Goal: Task Accomplishment & Management: Use online tool/utility

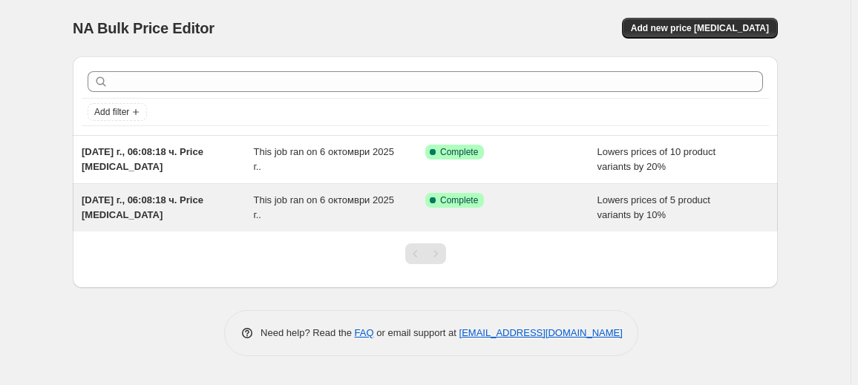
click at [93, 213] on span "[DATE] г., 06:08:18 ч. Price [MEDICAL_DATA]" at bounding box center [143, 207] width 122 height 26
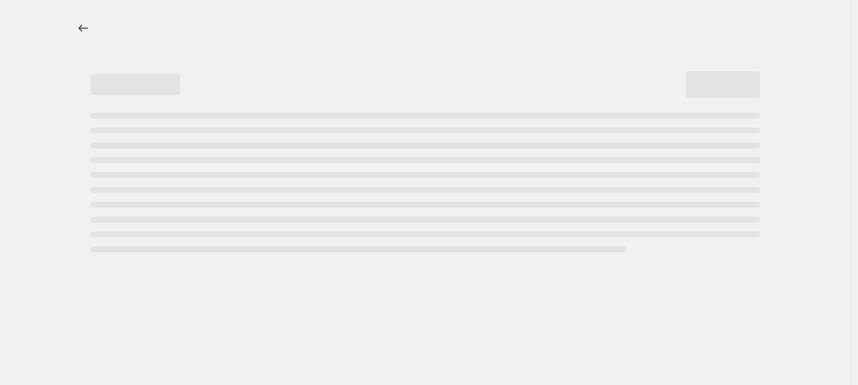
select select "percentage"
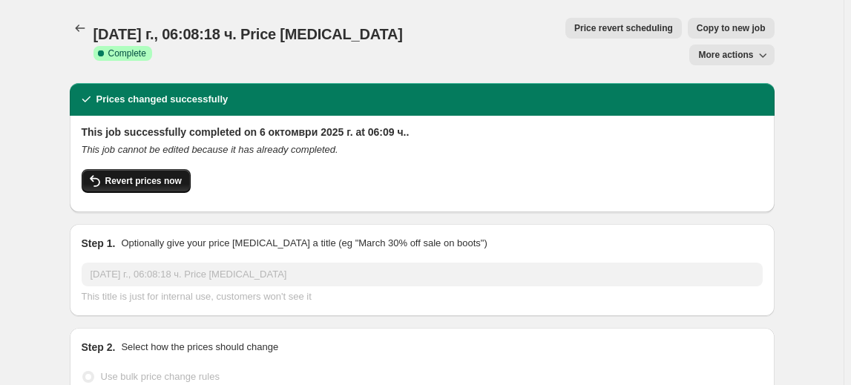
click at [125, 175] on span "Revert prices now" at bounding box center [143, 181] width 76 height 12
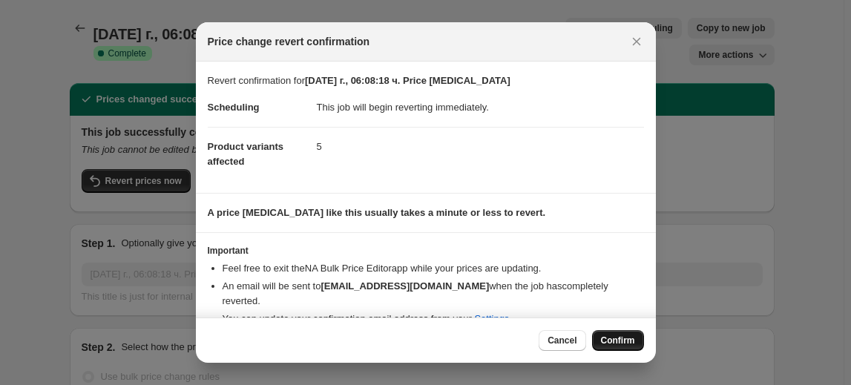
click at [619, 342] on span "Confirm" at bounding box center [618, 341] width 34 height 12
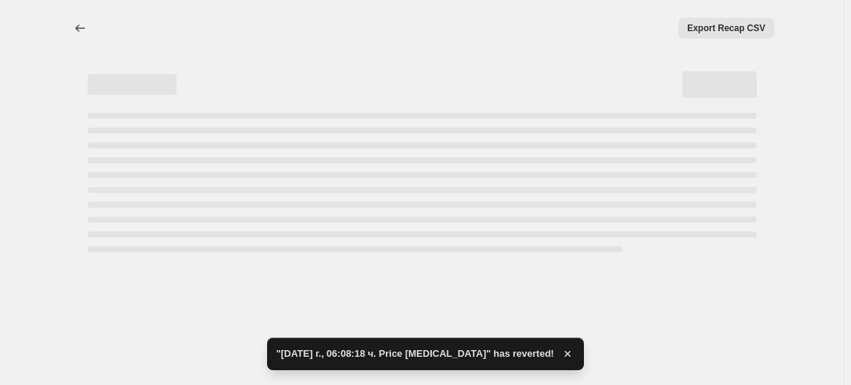
select select "percentage"
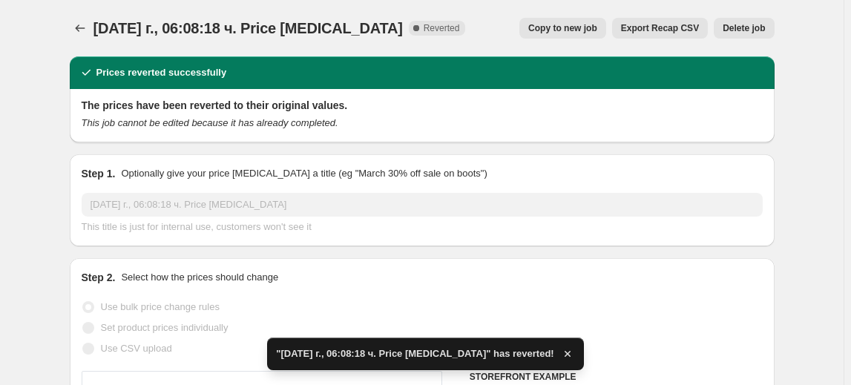
click at [773, 27] on button "Delete job" at bounding box center [744, 28] width 60 height 21
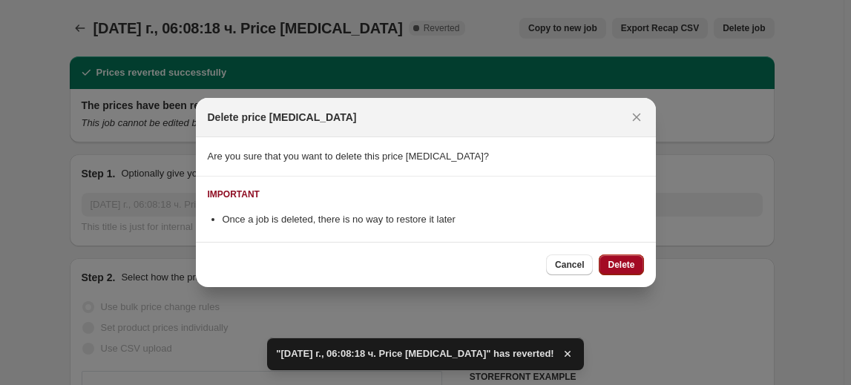
click at [633, 264] on span "Delete" at bounding box center [621, 265] width 27 height 12
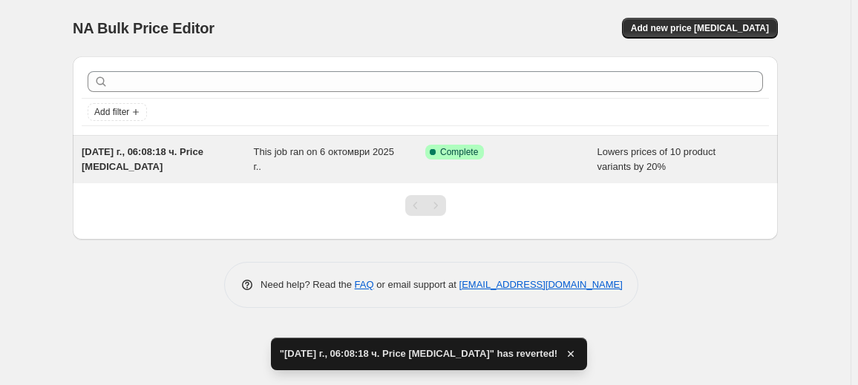
click at [162, 160] on div "[DATE] г., 06:08:18 ч. Price [MEDICAL_DATA]" at bounding box center [168, 160] width 172 height 30
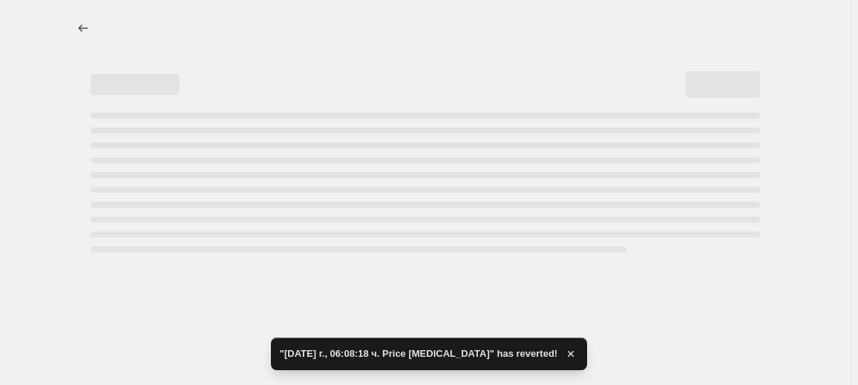
select select "percentage"
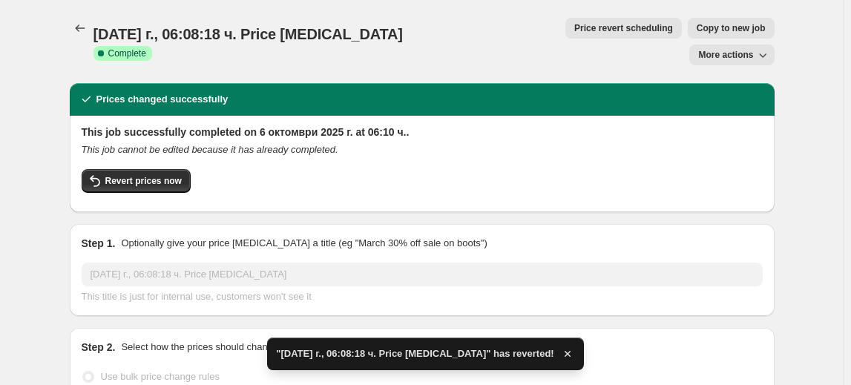
click at [162, 169] on button "Revert prices now" at bounding box center [136, 181] width 109 height 24
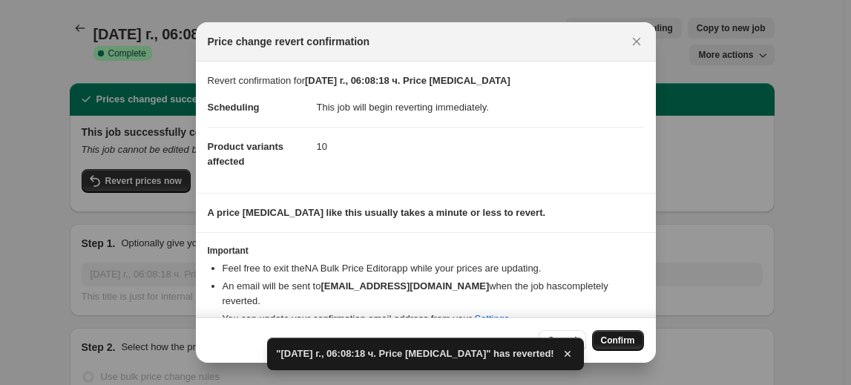
click at [607, 334] on button "Confirm" at bounding box center [618, 340] width 52 height 21
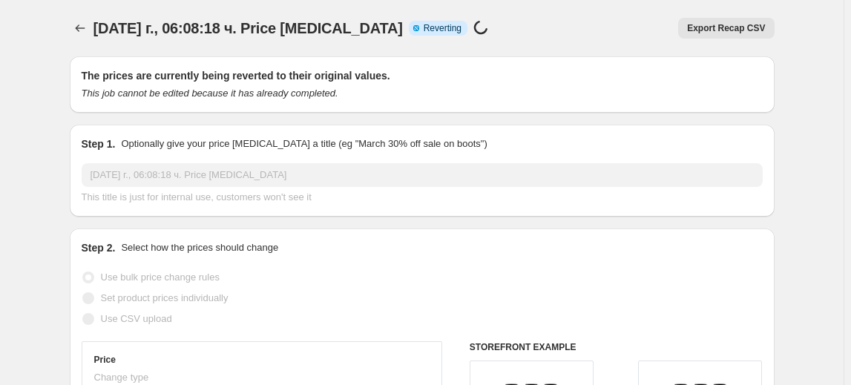
select select "percentage"
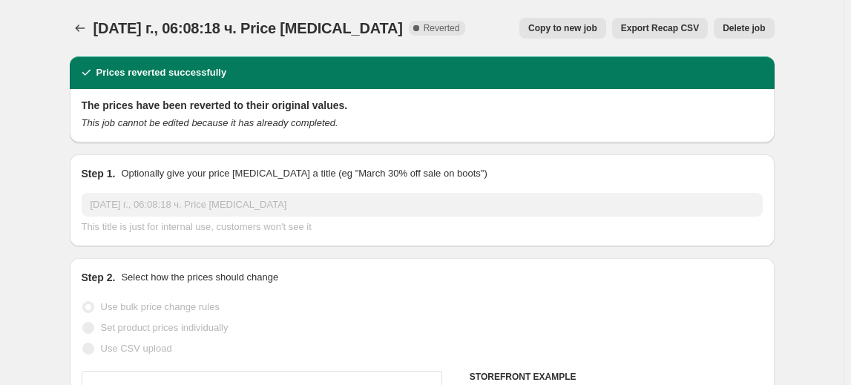
click at [761, 25] on span "Delete job" at bounding box center [744, 28] width 42 height 12
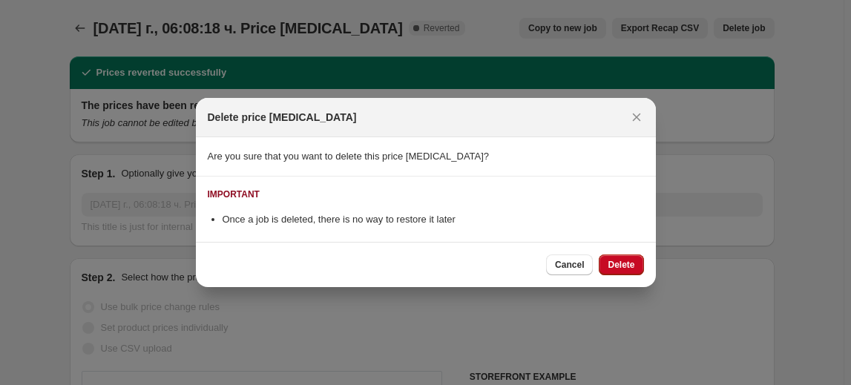
click at [643, 257] on div "Cancel Delete" at bounding box center [426, 264] width 460 height 45
click at [641, 257] on button "Delete" at bounding box center [621, 264] width 45 height 21
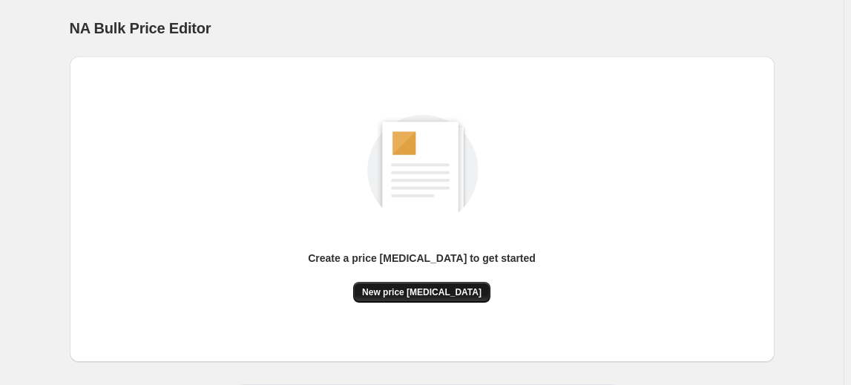
click at [448, 292] on span "New price [MEDICAL_DATA]" at bounding box center [421, 292] width 119 height 12
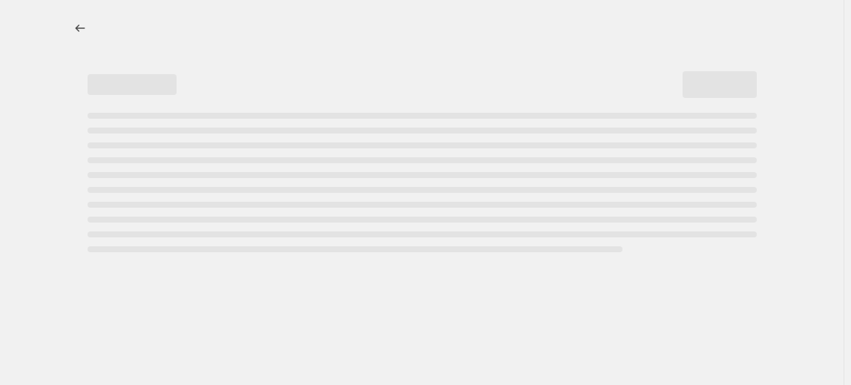
select select "percentage"
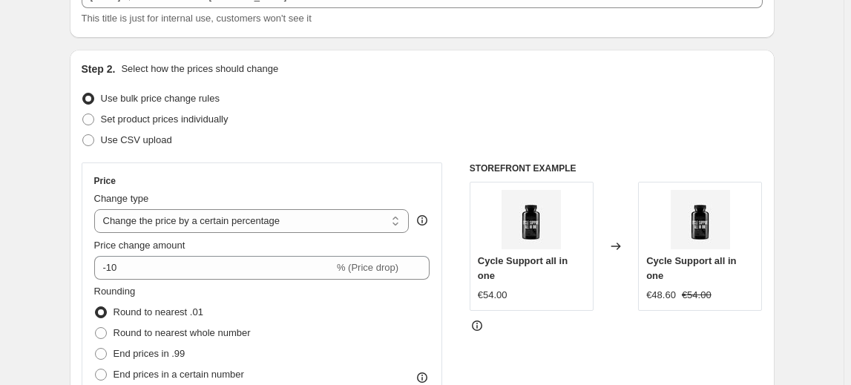
scroll to position [134, 0]
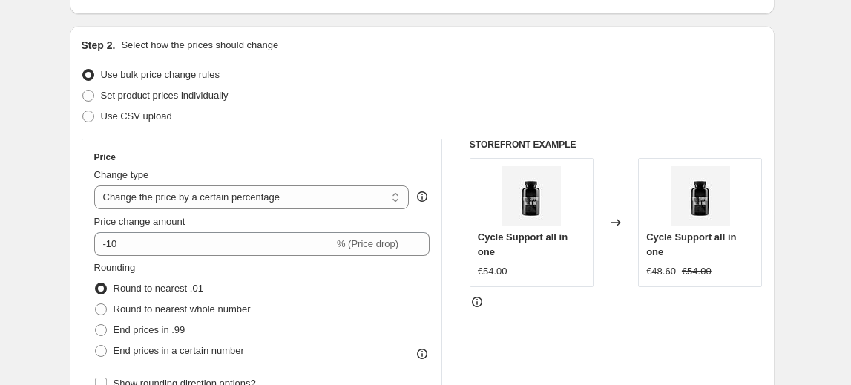
click at [93, 237] on div "Price Change type Change the price to a certain amount Change the price by a ce…" at bounding box center [262, 273] width 361 height 268
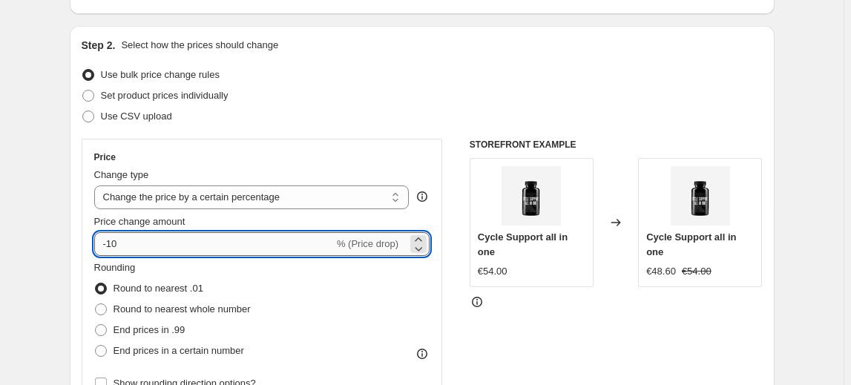
click at [132, 244] on input "-10" at bounding box center [214, 244] width 240 height 24
type input "-1"
type input "-30"
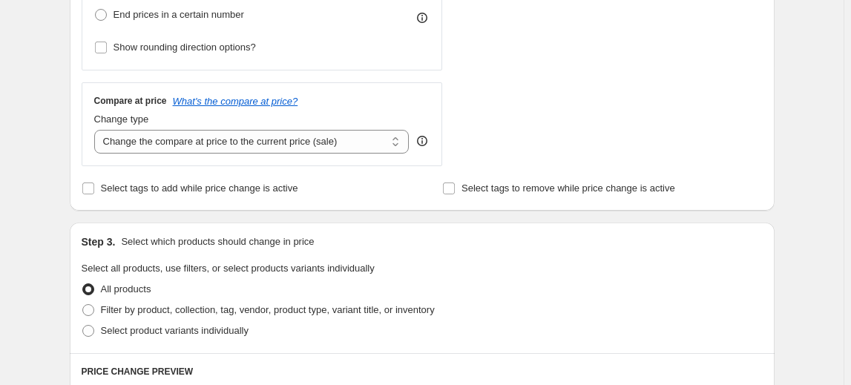
scroll to position [472, 0]
click at [156, 325] on span "Select product variants individually" at bounding box center [175, 328] width 148 height 11
click at [83, 324] on input "Select product variants individually" at bounding box center [82, 323] width 1 height 1
radio input "true"
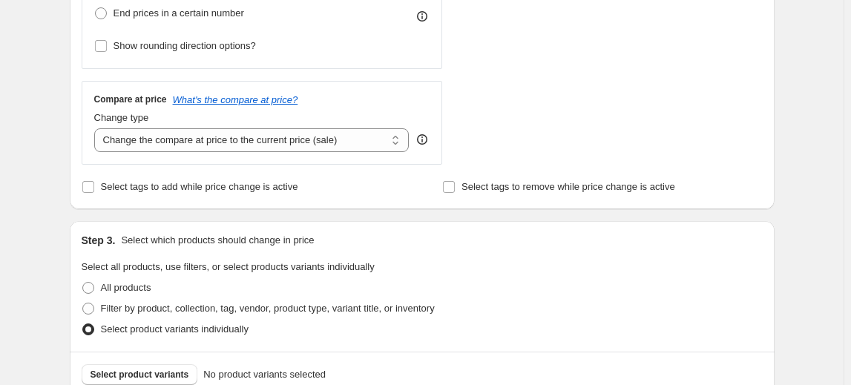
click at [168, 358] on div "Select product variants No product variants selected" at bounding box center [422, 374] width 705 height 45
click at [168, 365] on button "Select product variants" at bounding box center [140, 374] width 116 height 21
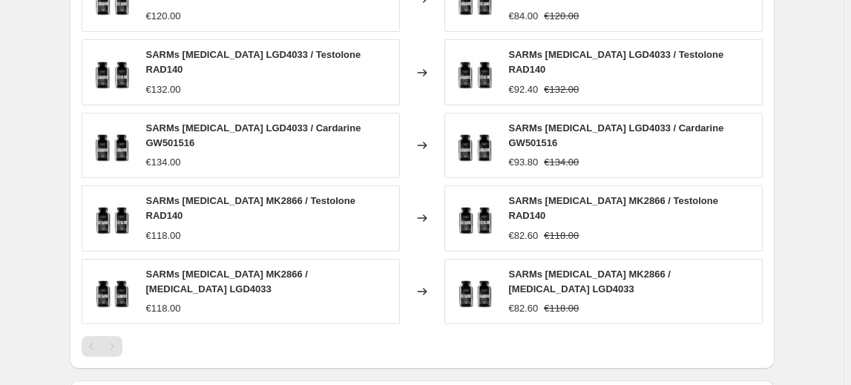
scroll to position [1140, 0]
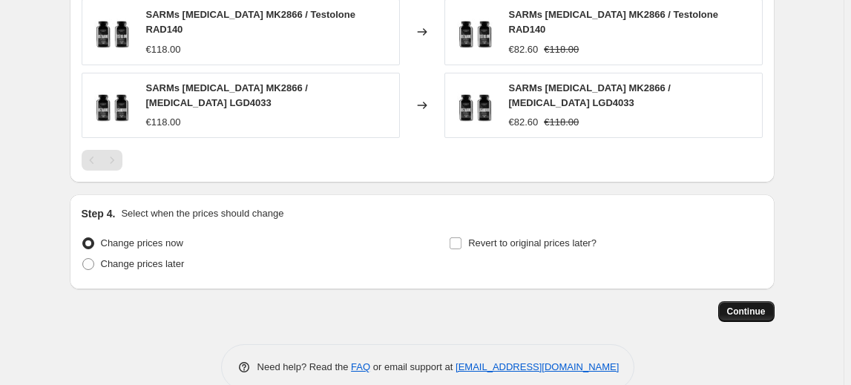
click at [746, 306] on span "Continue" at bounding box center [746, 312] width 39 height 12
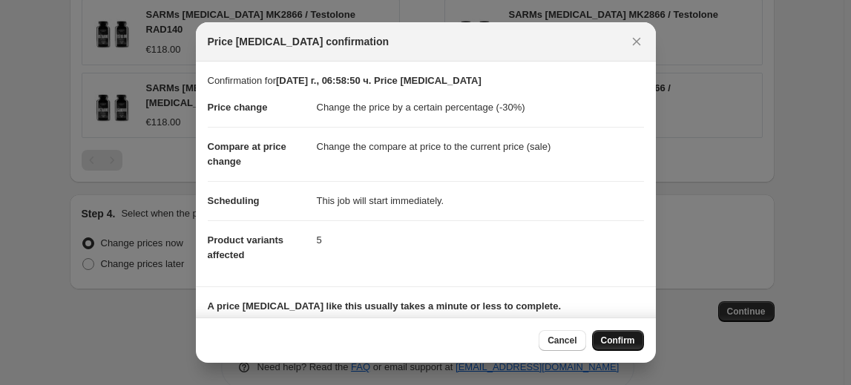
click at [621, 337] on span "Confirm" at bounding box center [618, 341] width 34 height 12
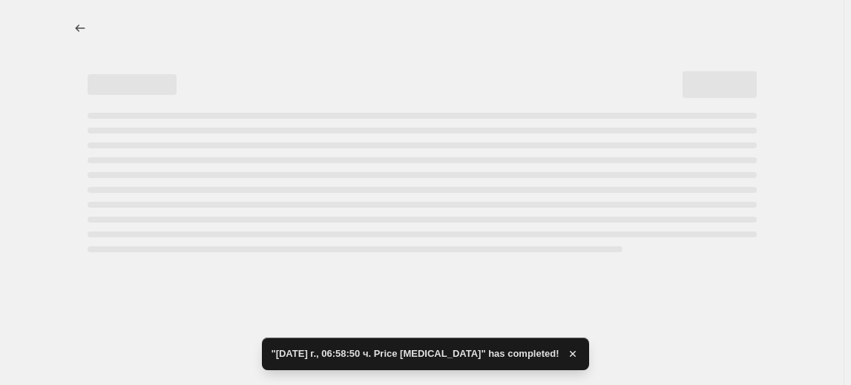
select select "percentage"
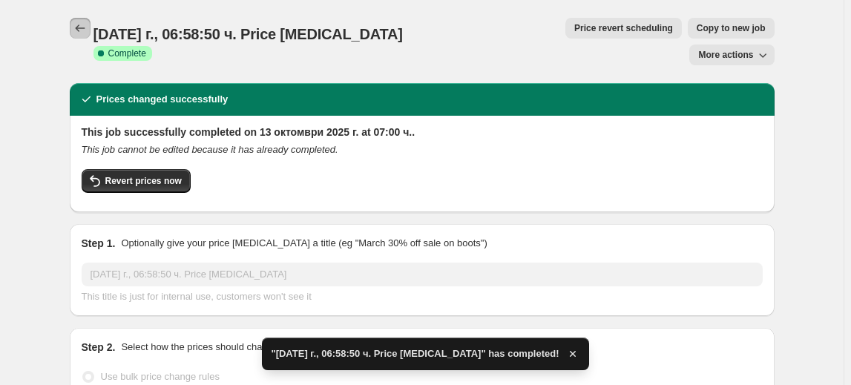
click at [73, 33] on button "Price change jobs" at bounding box center [80, 28] width 21 height 21
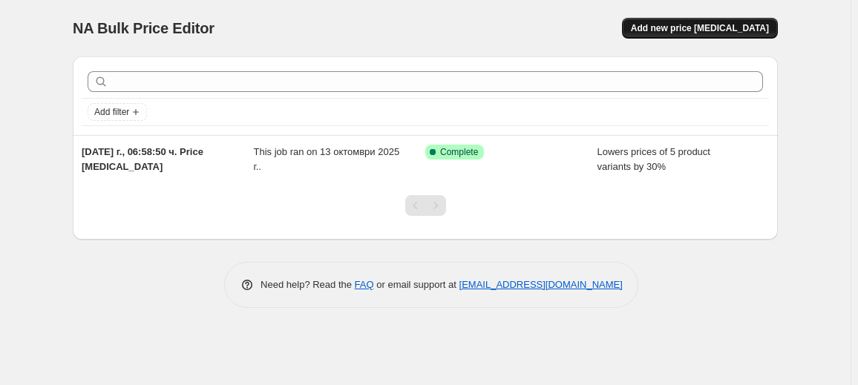
click at [726, 29] on span "Add new price [MEDICAL_DATA]" at bounding box center [700, 28] width 138 height 12
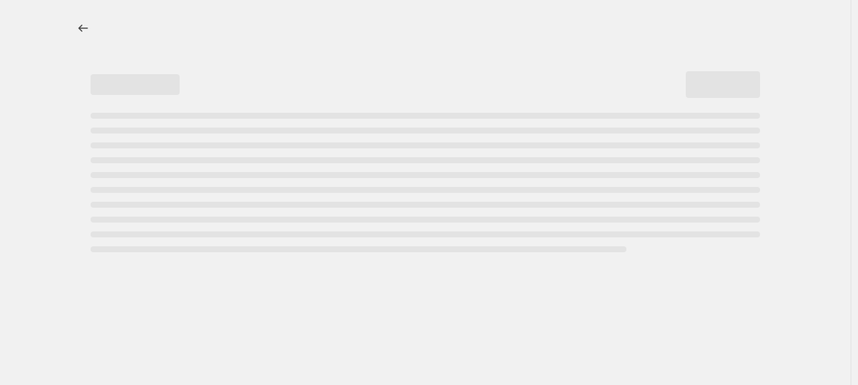
select select "percentage"
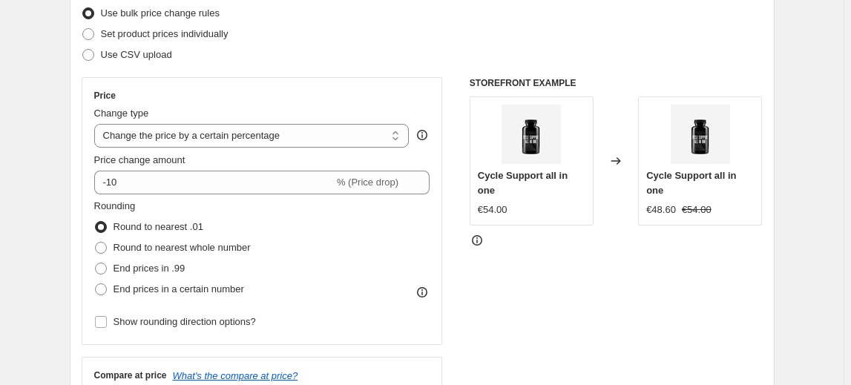
scroll to position [202, 0]
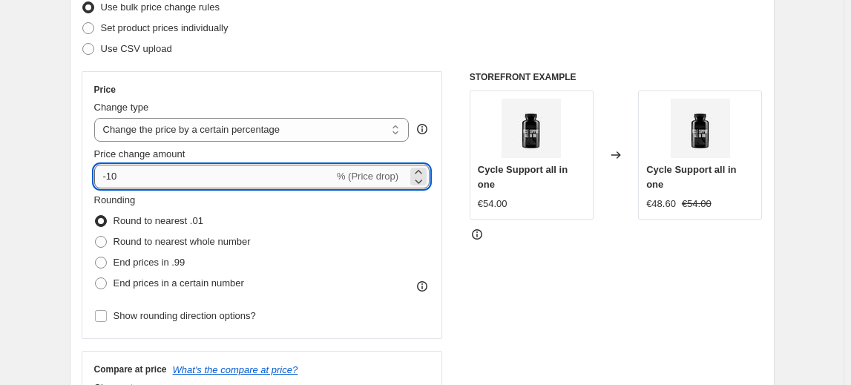
click at [105, 177] on input "-10" at bounding box center [214, 177] width 240 height 24
click at [116, 175] on input "-10" at bounding box center [214, 177] width 240 height 24
type input "-40"
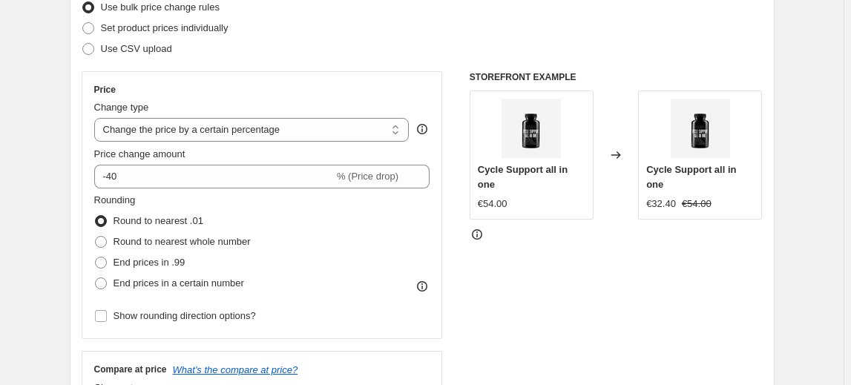
click at [201, 203] on fieldset "Rounding Round to nearest .01 Round to nearest whole number End prices in .99 E…" at bounding box center [172, 243] width 157 height 101
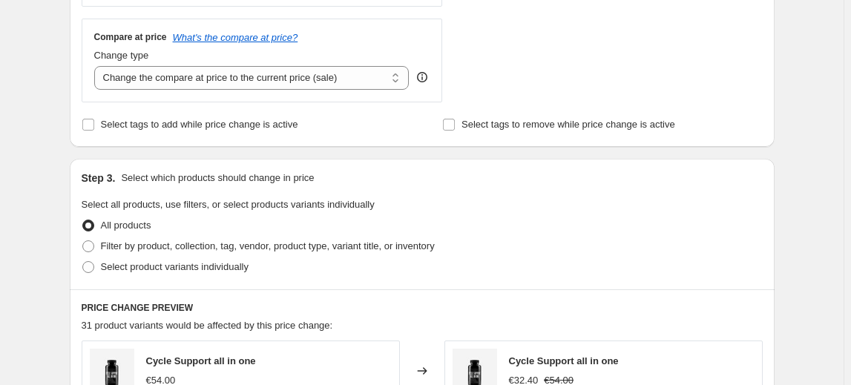
scroll to position [607, 0]
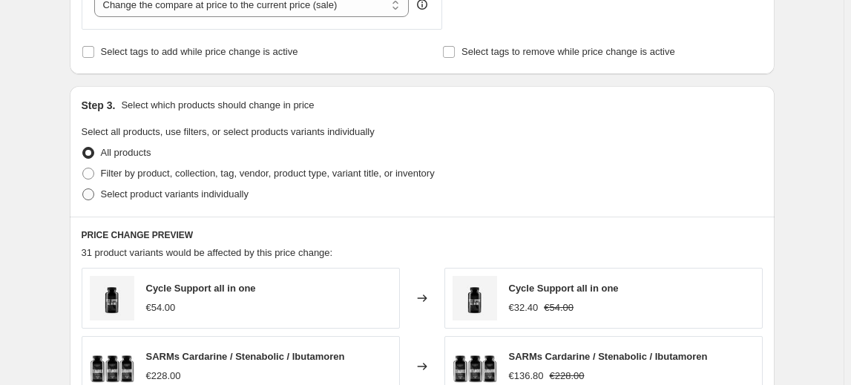
click at [154, 196] on span "Select product variants individually" at bounding box center [175, 193] width 148 height 11
click at [83, 189] on input "Select product variants individually" at bounding box center [82, 188] width 1 height 1
radio input "true"
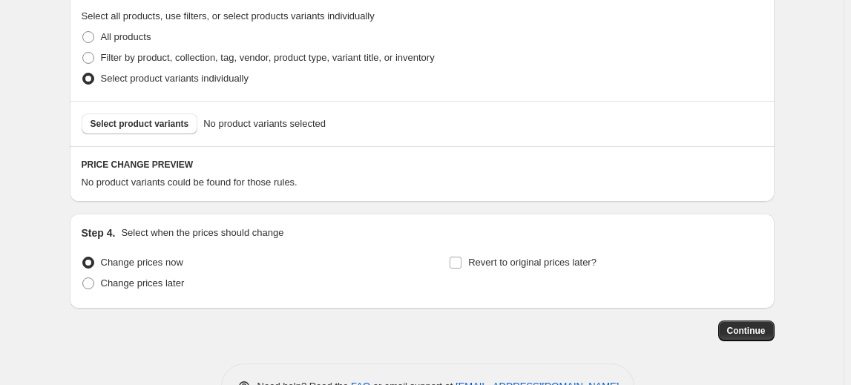
scroll to position [674, 0]
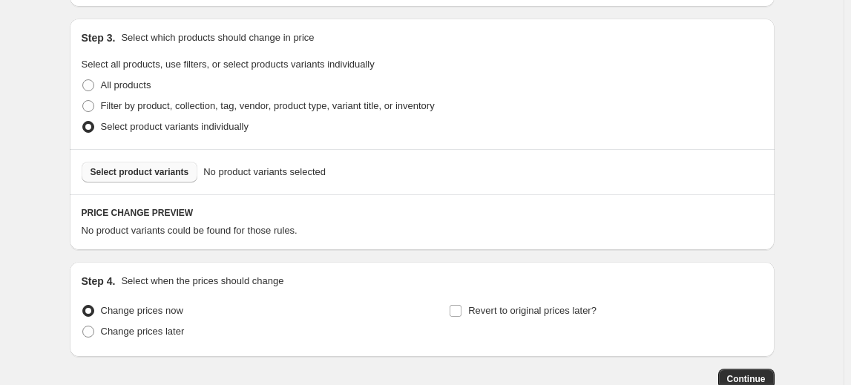
click at [151, 168] on span "Select product variants" at bounding box center [140, 172] width 99 height 12
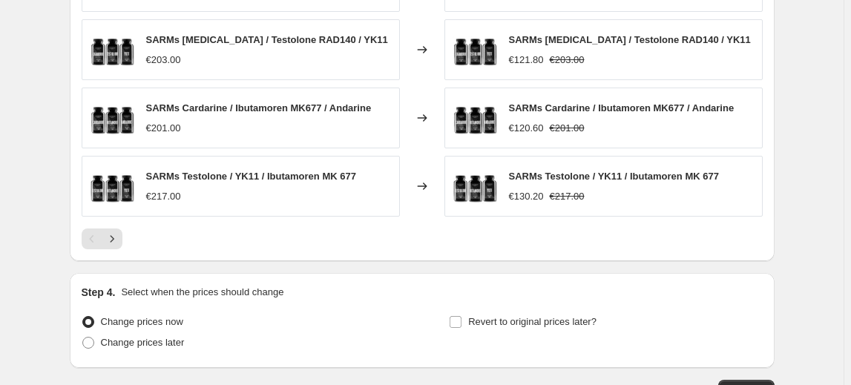
scroll to position [1079, 0]
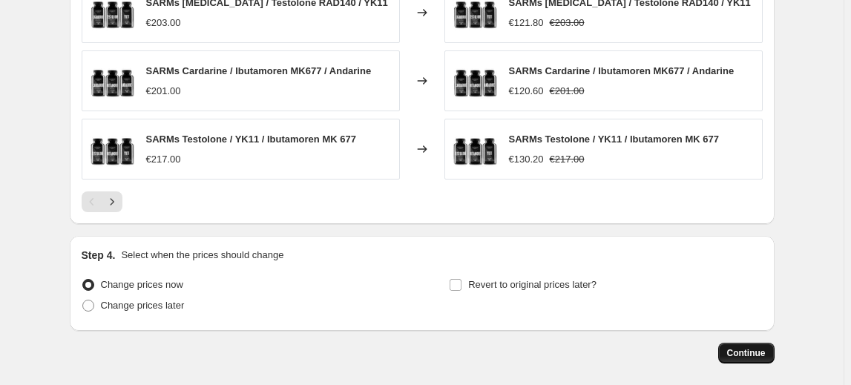
click at [752, 353] on button "Continue" at bounding box center [746, 353] width 56 height 21
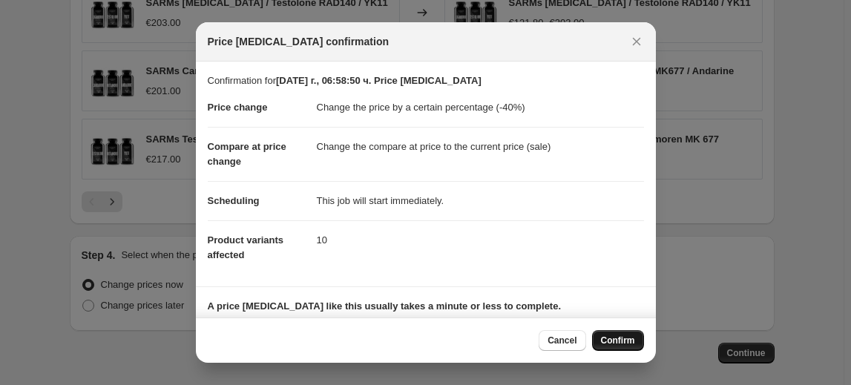
click at [622, 339] on span "Confirm" at bounding box center [618, 341] width 34 height 12
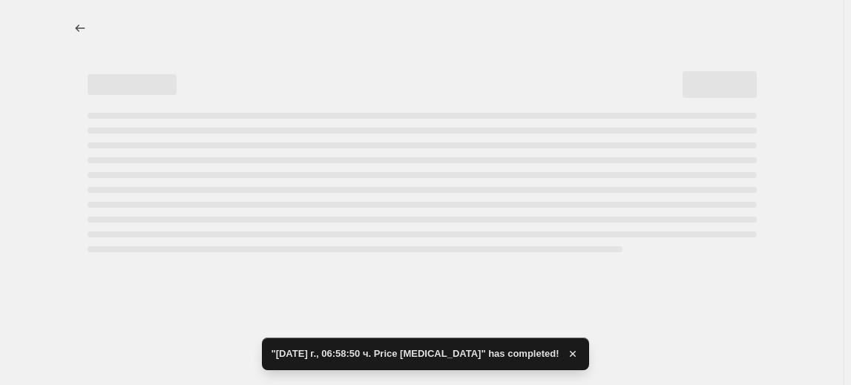
select select "percentage"
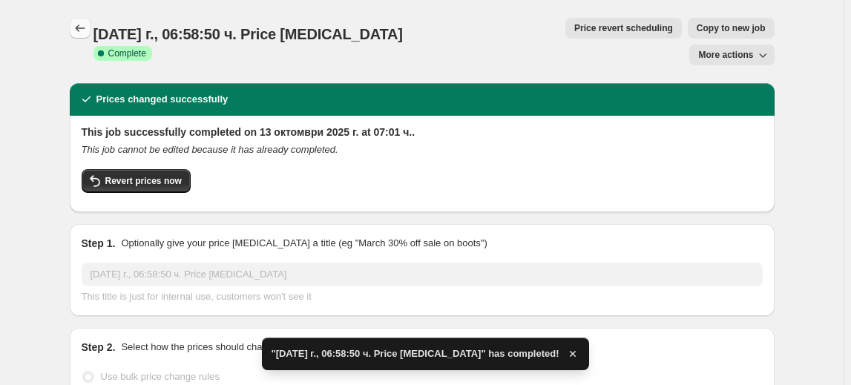
click at [88, 32] on icon "Price change jobs" at bounding box center [80, 28] width 15 height 15
